Goal: Transaction & Acquisition: Purchase product/service

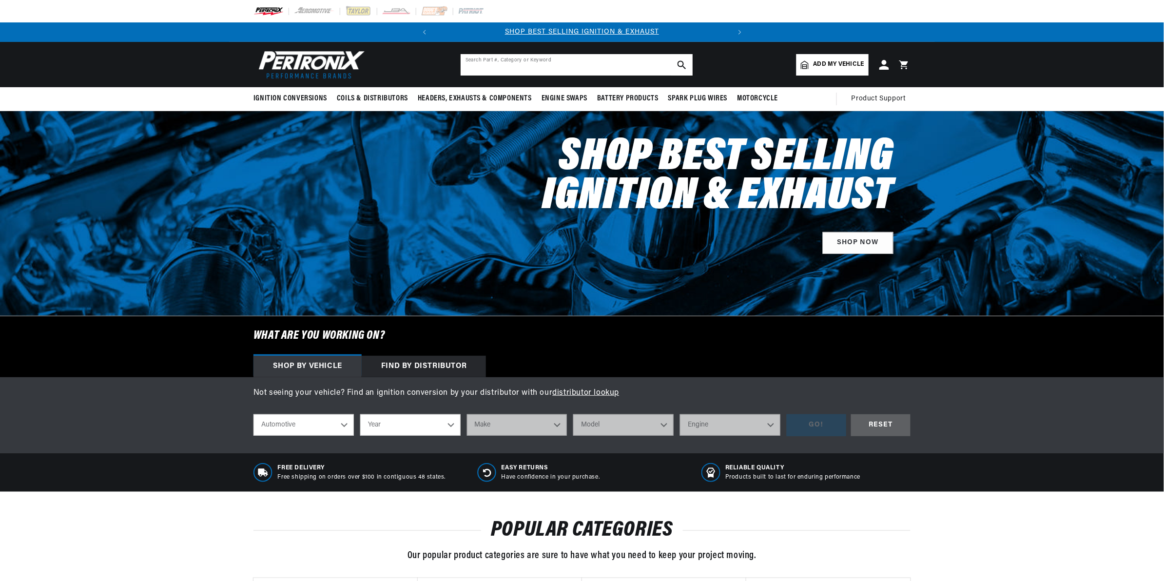
click at [542, 63] on input "text" at bounding box center [577, 64] width 232 height 21
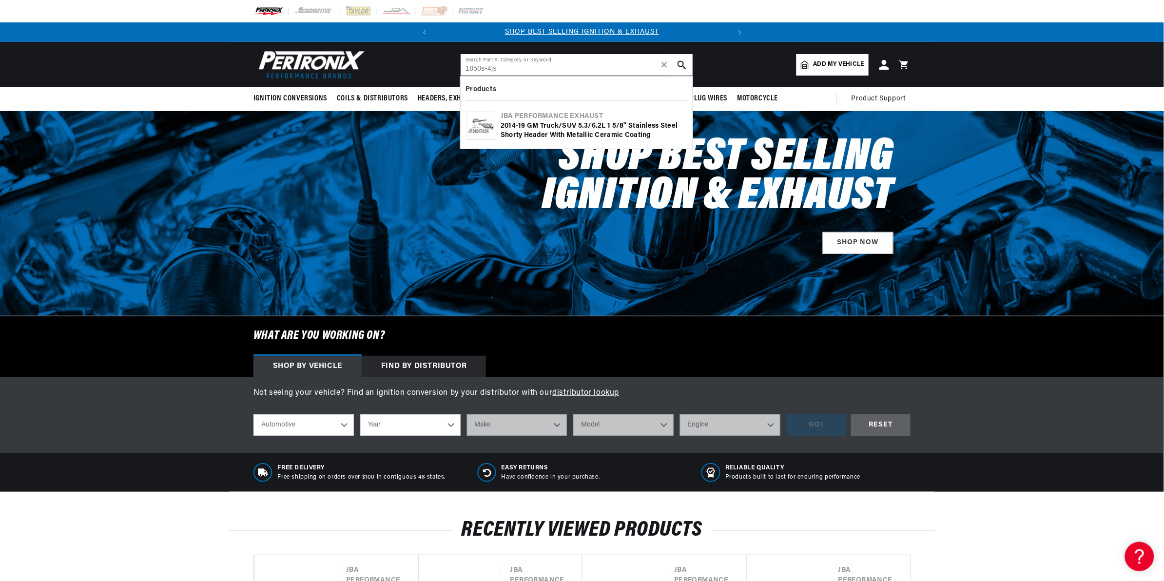
type input "1850s-4js"
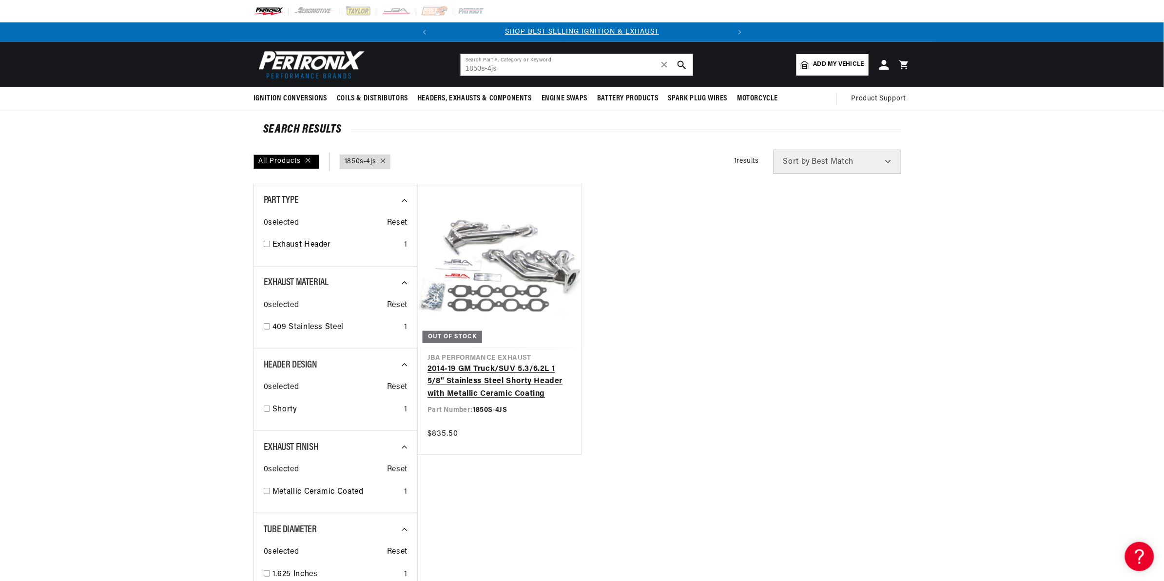
click at [548, 363] on link "2014-19 GM Truck/SUV 5.3/6.2L 1 5/8" Stainless Steel Shorty Header with Metalli…" at bounding box center [500, 382] width 144 height 38
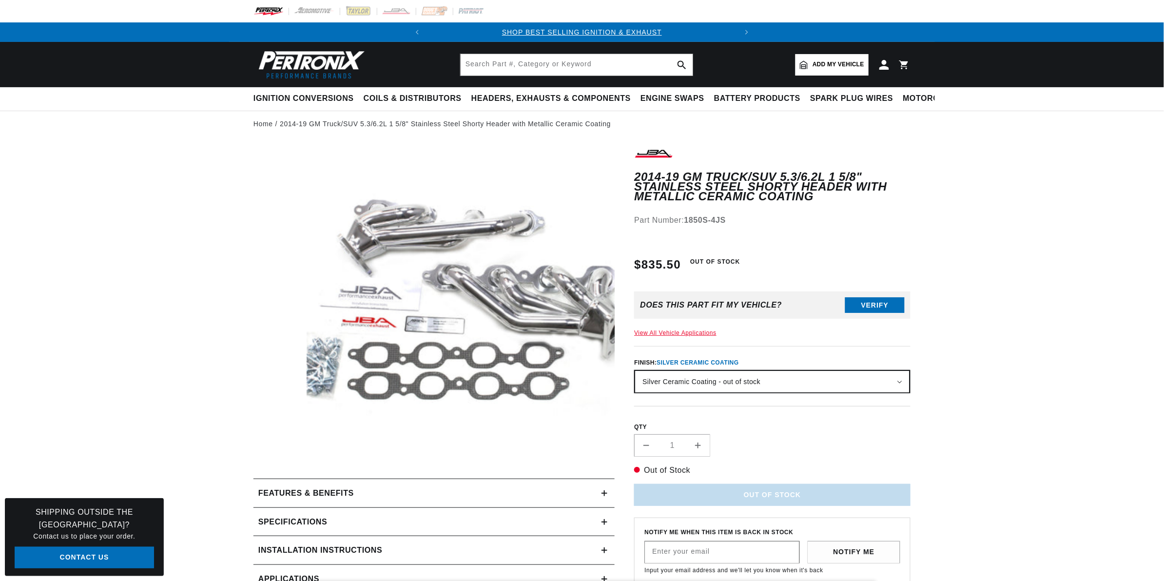
click at [276, 485] on button "Open media 1 in modal" at bounding box center [276, 485] width 0 height 0
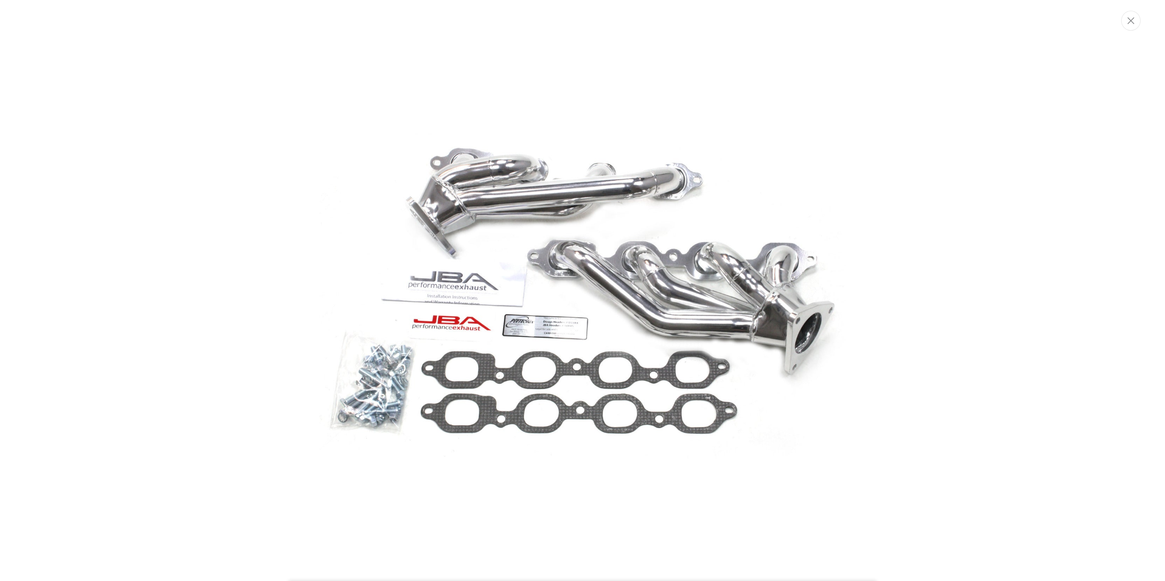
scroll to position [0, 31]
